Goal: Obtain resource: Obtain resource

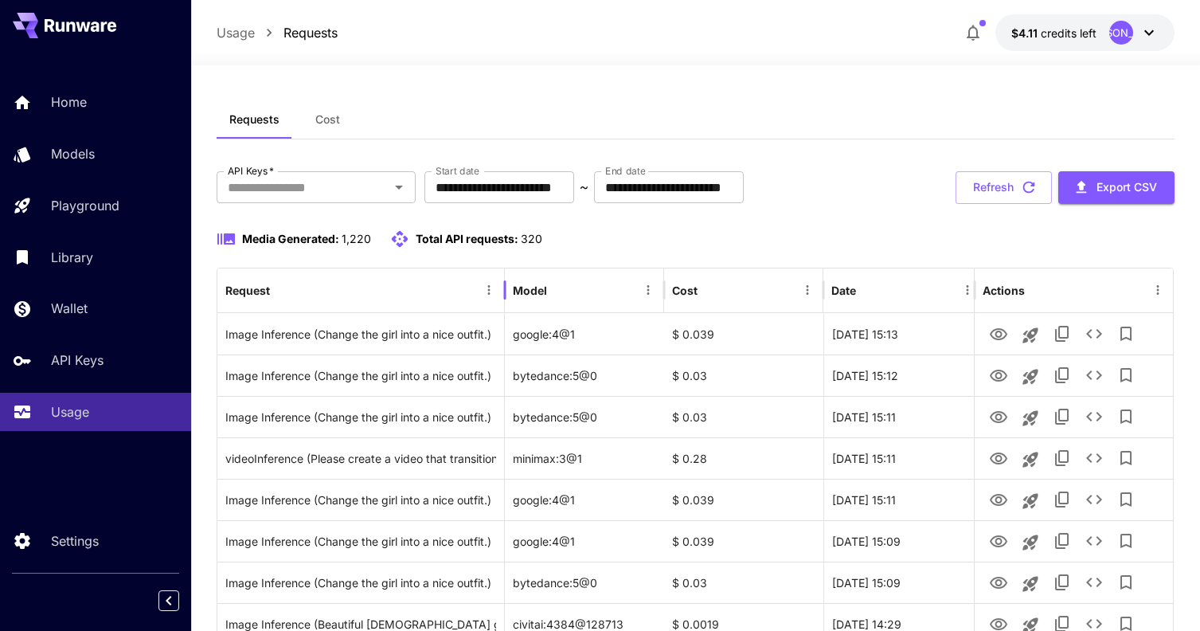
drag, startPoint x: 492, startPoint y: 289, endPoint x: 1211, endPoint y: 458, distance: 738.6
click at [509, 291] on div at bounding box center [505, 290] width 8 height 45
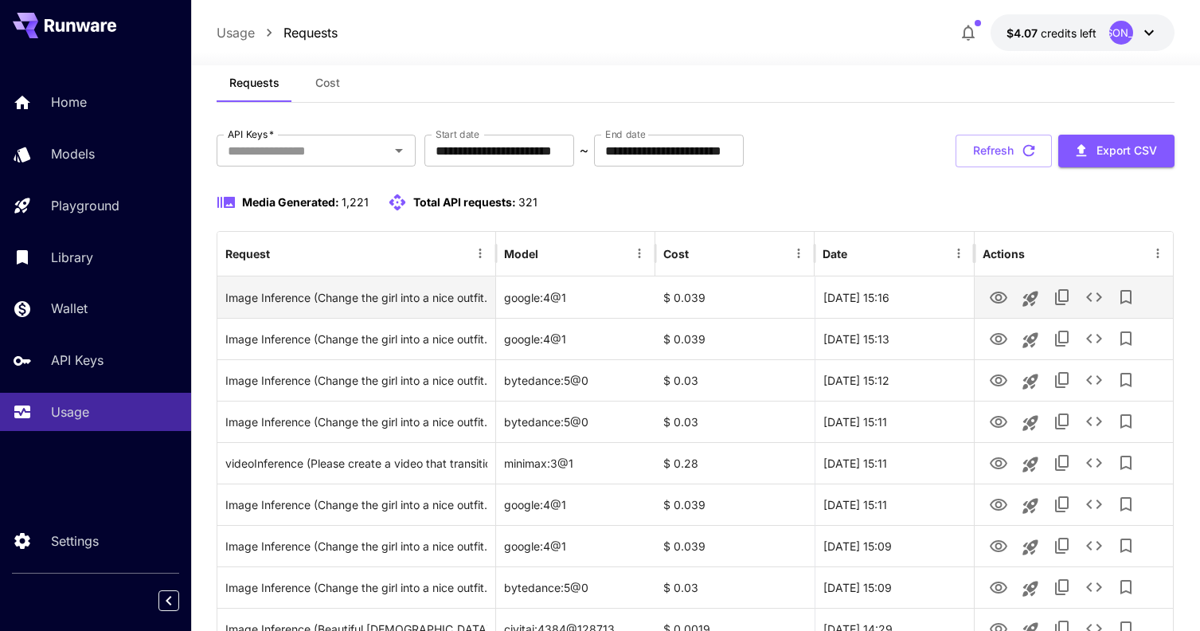
scroll to position [80, 0]
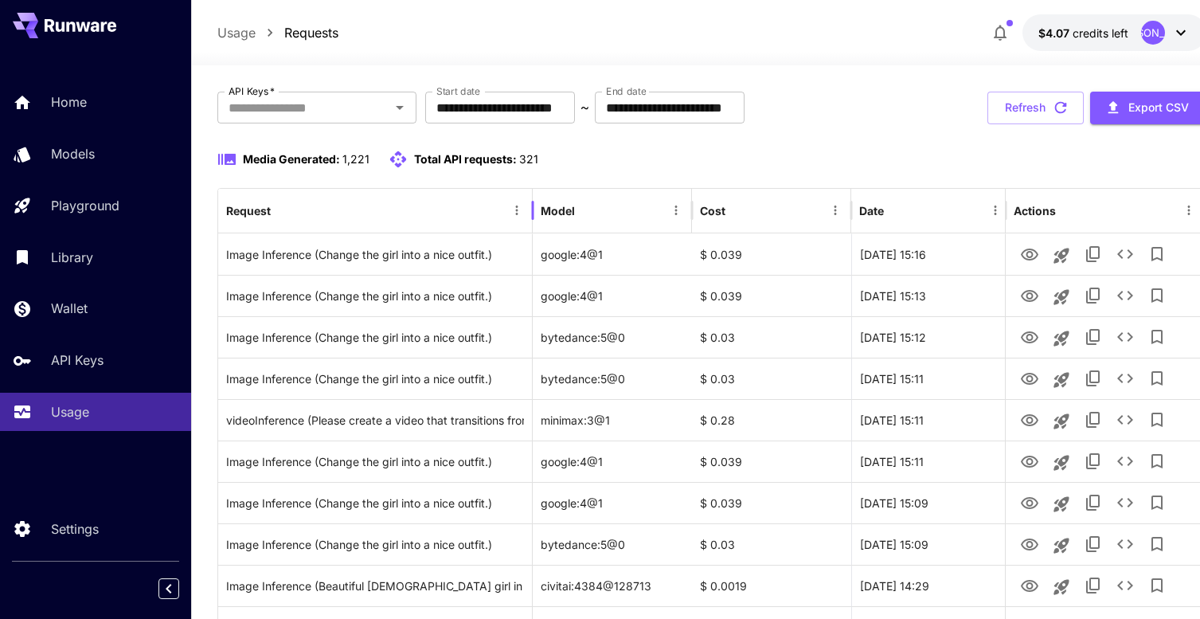
drag, startPoint x: 498, startPoint y: 196, endPoint x: 534, endPoint y: 207, distance: 38.3
click at [534, 207] on div at bounding box center [533, 210] width 8 height 45
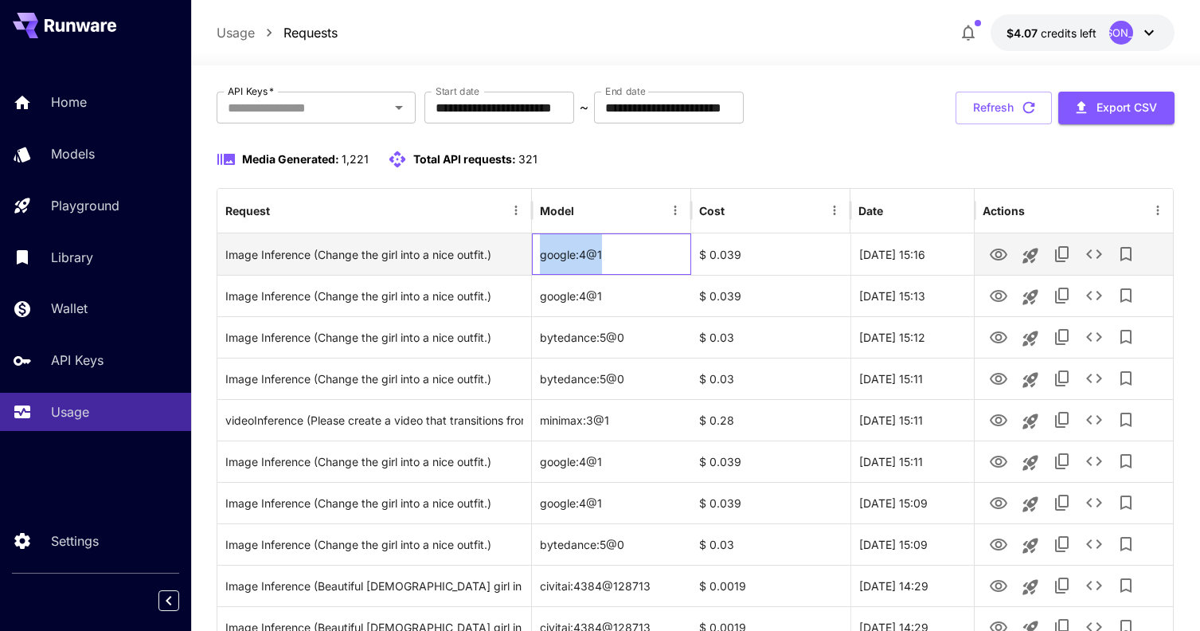
drag, startPoint x: 604, startPoint y: 255, endPoint x: 541, endPoint y: 252, distance: 63.0
click at [541, 252] on div "google:4@1" at bounding box center [611, 253] width 159 height 41
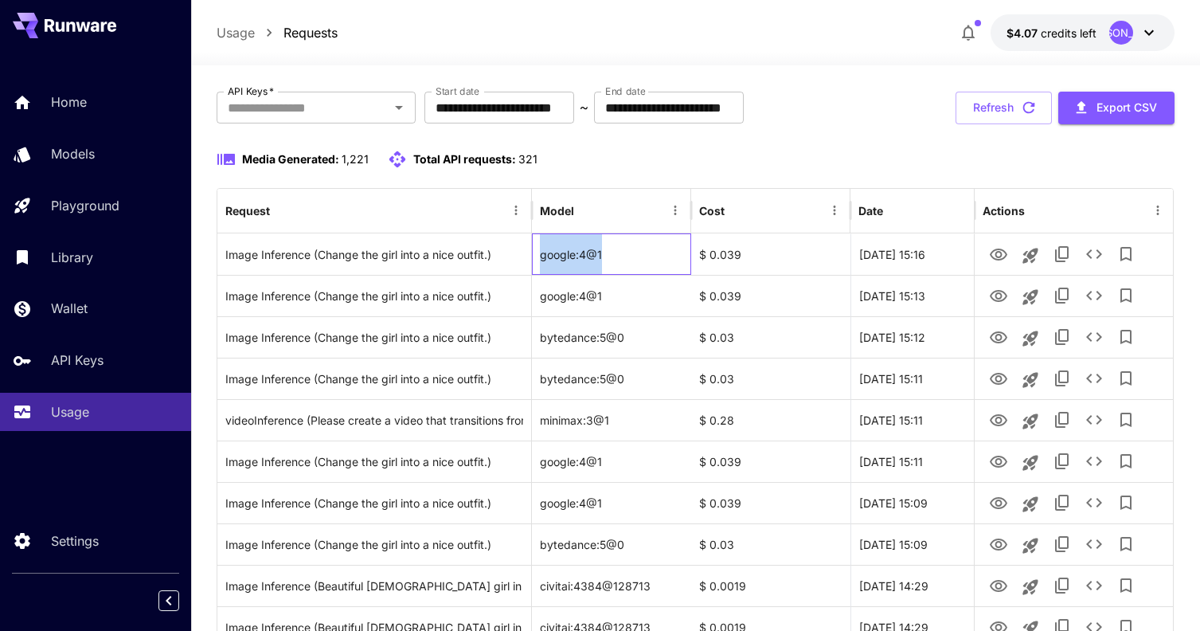
copy div "google:4@1"
